Goal: Navigation & Orientation: Find specific page/section

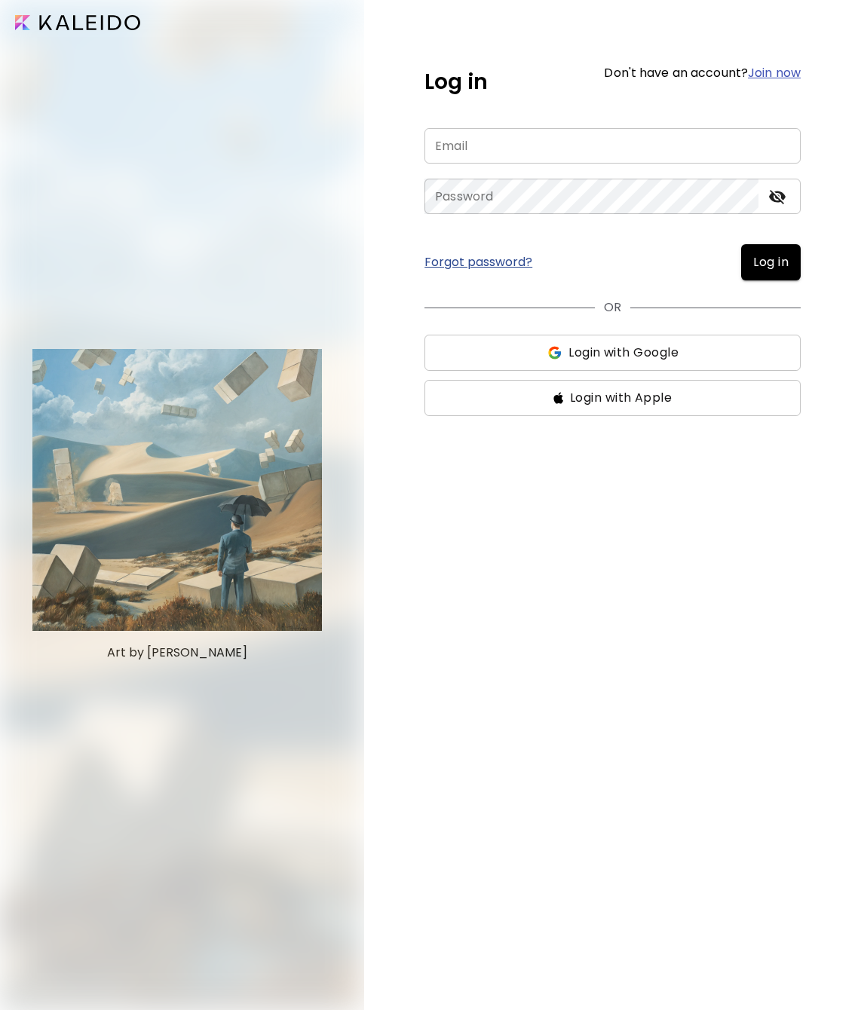
click at [202, 248] on div at bounding box center [181, 505] width 362 height 1010
click at [526, 148] on input "email" at bounding box center [612, 145] width 376 height 35
type input "**********"
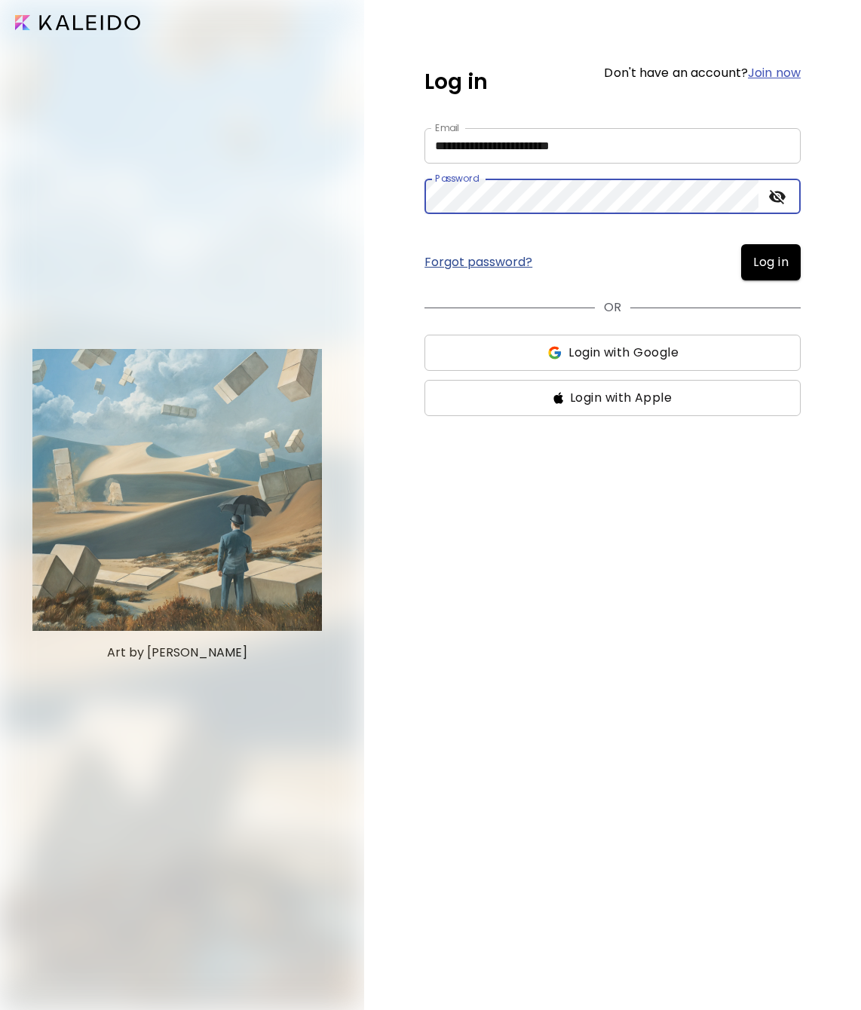
click at [775, 264] on span "Log in" at bounding box center [770, 262] width 35 height 18
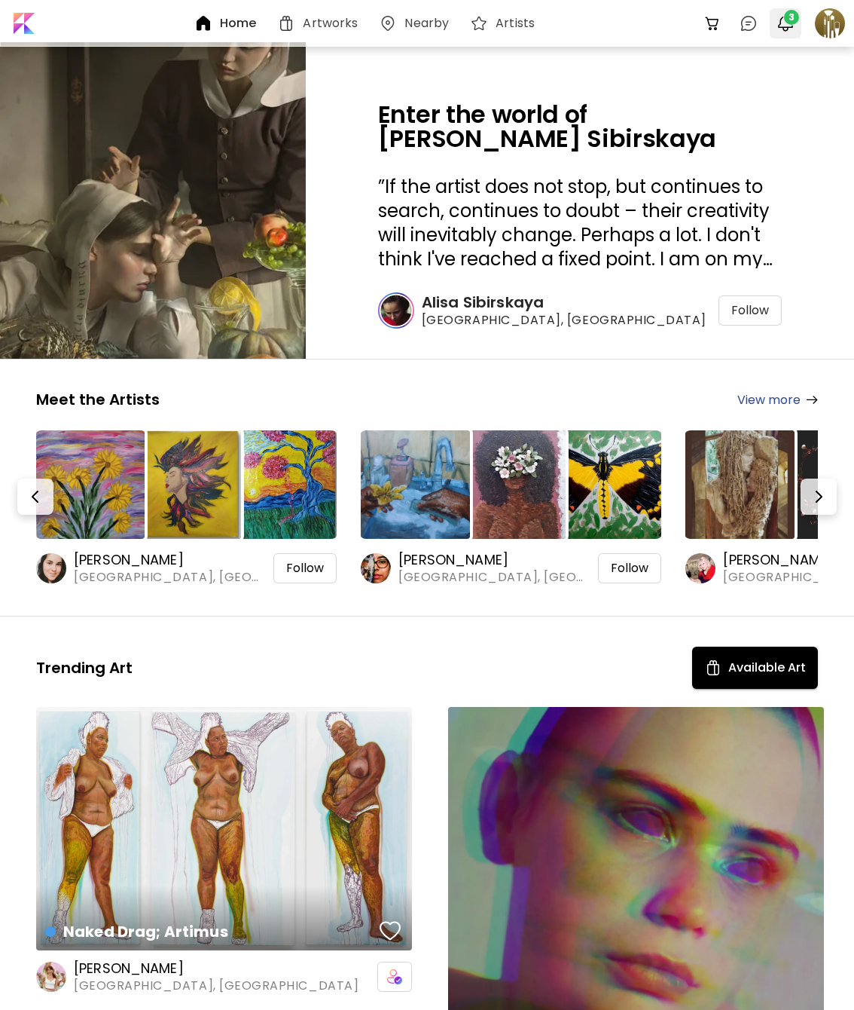
click at [787, 17] on span "3" at bounding box center [791, 17] width 15 height 15
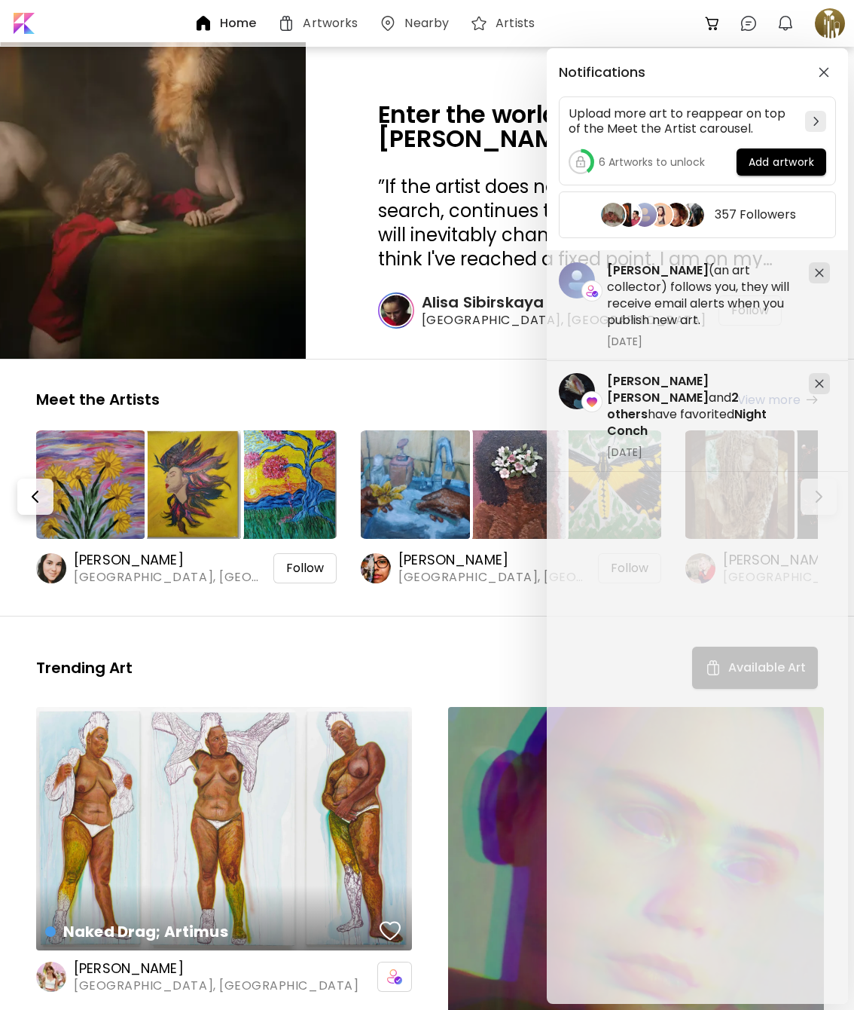
click at [830, 23] on div "Notifications Upload more art to reappear on top of the Meet the Artist carouse…" at bounding box center [427, 505] width 854 height 1010
